Goal: Task Accomplishment & Management: Manage account settings

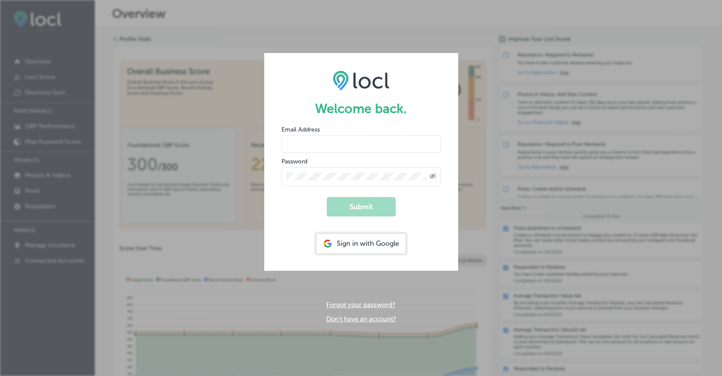
type input "[EMAIL_ADDRESS][DOMAIN_NAME]"
click at [361, 205] on button "Submit" at bounding box center [361, 206] width 69 height 19
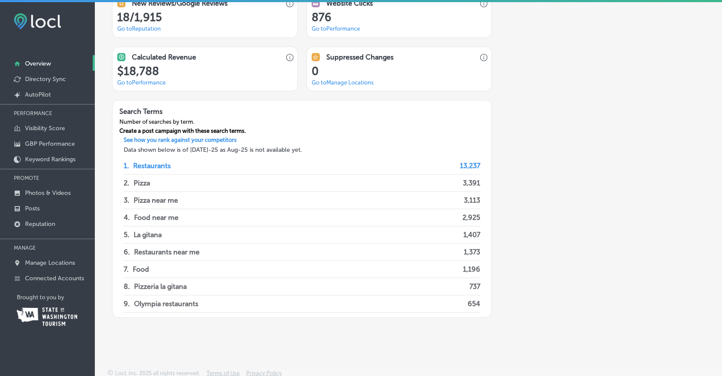
scroll to position [695, 0]
drag, startPoint x: 295, startPoint y: 146, endPoint x: 129, endPoint y: 149, distance: 165.9
click at [129, 149] on h3 "Data shown below is of [DATE]-25 as Aug-25 is not available yet." at bounding box center [302, 149] width 370 height 7
click at [148, 147] on h3 "Data shown below is of [DATE]-25 as Aug-25 is not available yet." at bounding box center [302, 149] width 370 height 7
drag, startPoint x: 139, startPoint y: 127, endPoint x: 234, endPoint y: 123, distance: 95.3
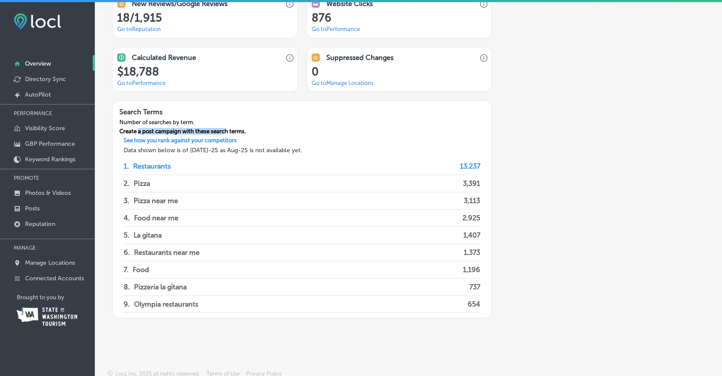
click at [234, 128] on div "Create a post campaign with these search terms." at bounding box center [182, 132] width 140 height 9
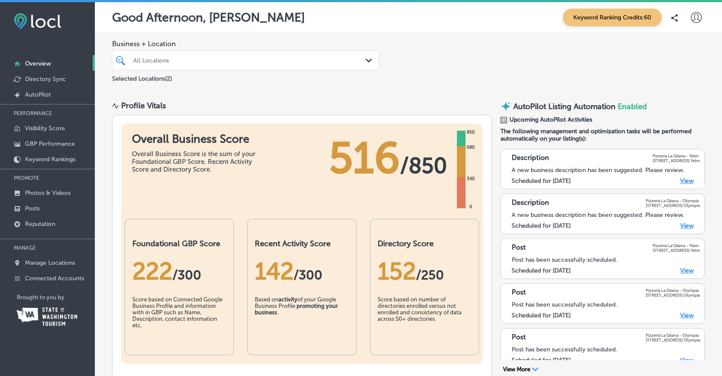
scroll to position [0, 0]
click at [690, 179] on link "View" at bounding box center [686, 180] width 13 height 7
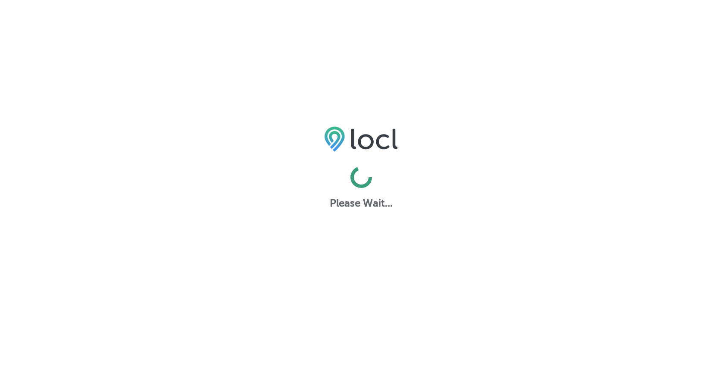
select select "US"
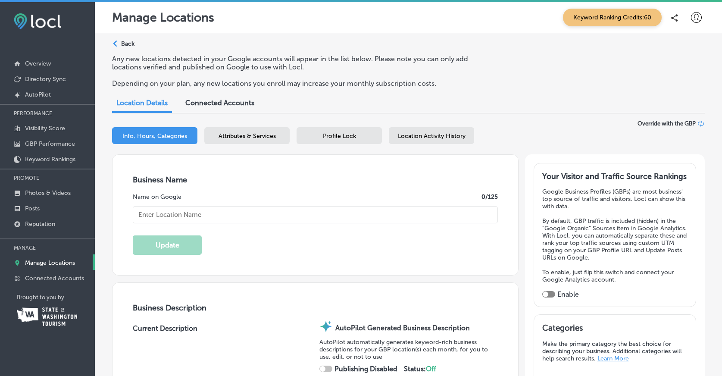
type input "Pizzeria La Gitana - Yelm"
type textarea "Discover a true artisan experience at Pizzeria La Gitana - Yelm, where every pi…"
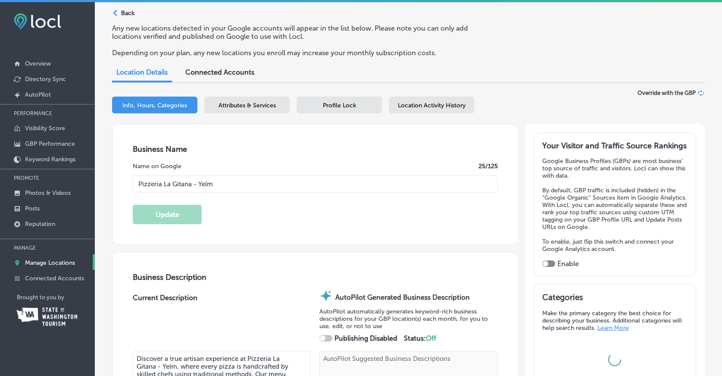
type textarea "Experience the art of pizza at [GEOGRAPHIC_DATA], where each creation is carefu…"
type input "[STREET_ADDRESS]"
type input "Yelm"
type input "98597"
type input "US"
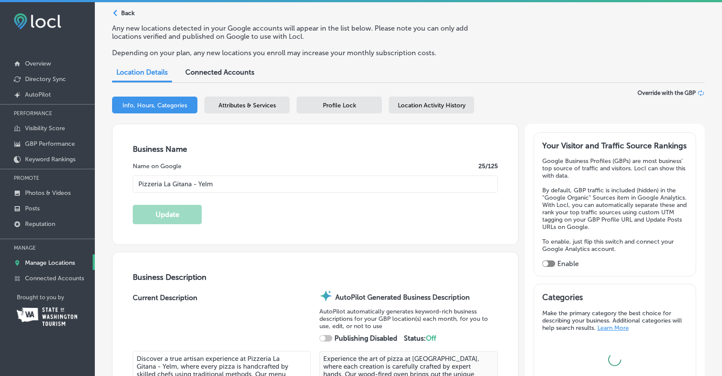
type input "[URL][DOMAIN_NAME]"
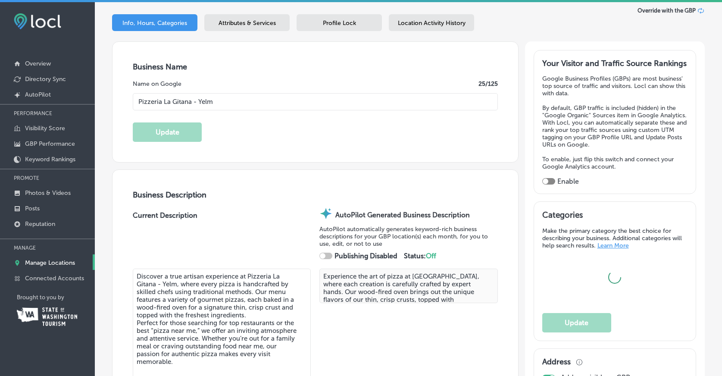
checkbox input "true"
type input "[PHONE_NUMBER]"
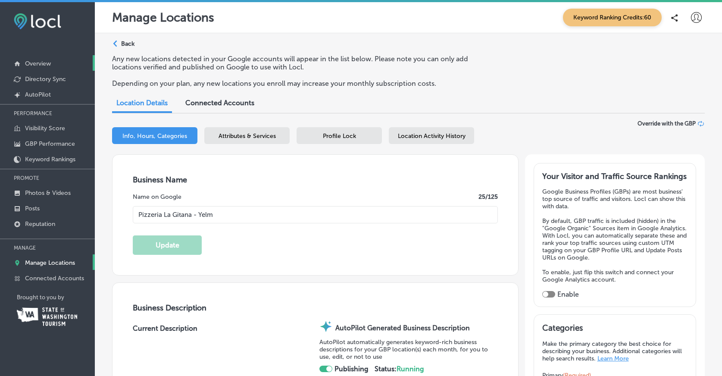
click at [48, 62] on p "Overview" at bounding box center [38, 63] width 26 height 7
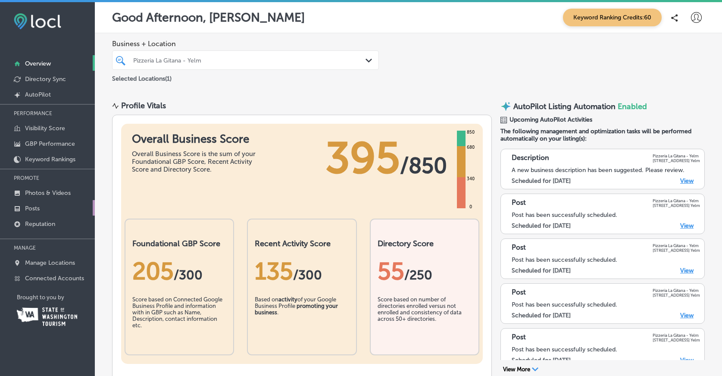
click at [39, 205] on p "Posts" at bounding box center [32, 208] width 15 height 7
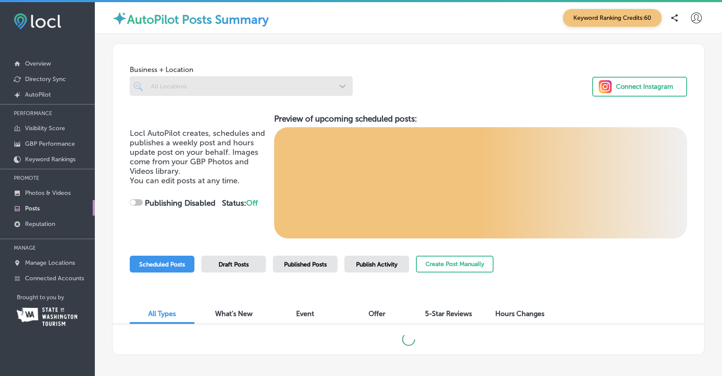
checkbox input "true"
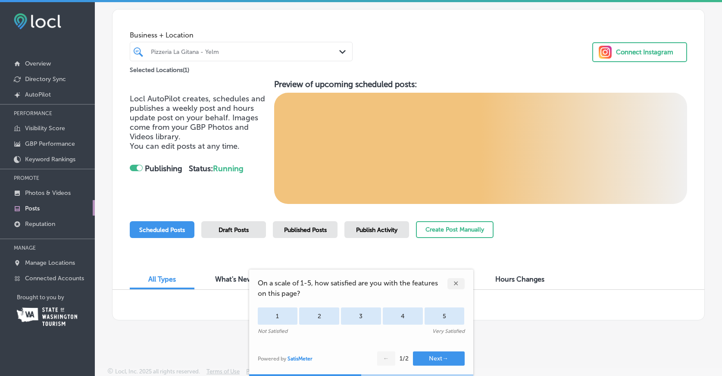
scroll to position [34, 0]
click at [455, 285] on div "✕" at bounding box center [455, 283] width 17 height 11
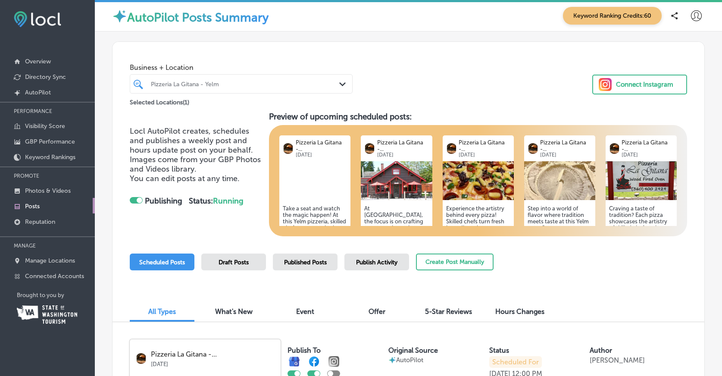
scroll to position [0, 0]
click at [693, 11] on icon at bounding box center [696, 15] width 11 height 11
click at [676, 97] on p "Log Out" at bounding box center [678, 92] width 26 height 10
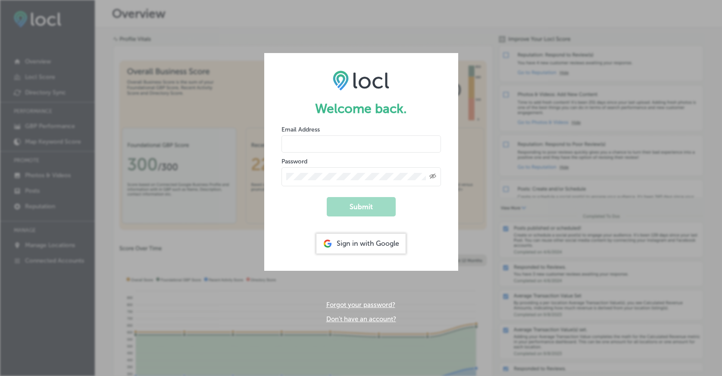
click at [355, 33] on div "Welcome back. Email Address Password Created with Sketch. Submit Sign in with G…" at bounding box center [361, 188] width 722 height 376
click at [348, 34] on div "Welcome back. Email Address Password Created with Sketch. Submit Sign in with G…" at bounding box center [361, 188] width 722 height 376
